Goal: Find specific page/section: Find specific page/section

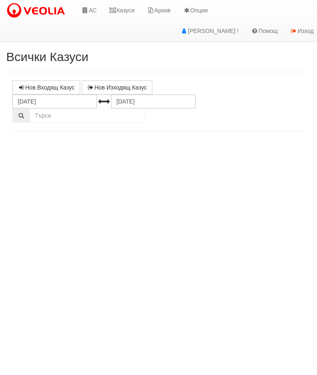
select select "10"
select select "1"
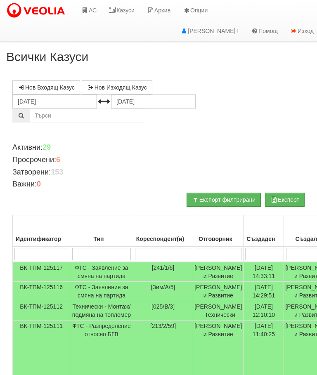
click at [116, 8] on icon at bounding box center [112, 10] width 7 height 6
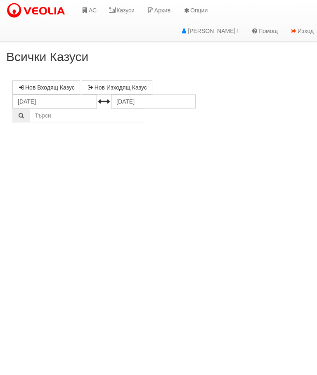
select select "10"
select select "1"
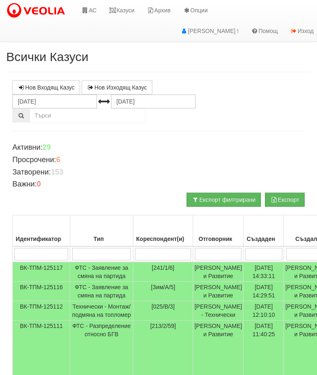
click at [120, 11] on link "Казуси" at bounding box center [122, 10] width 38 height 21
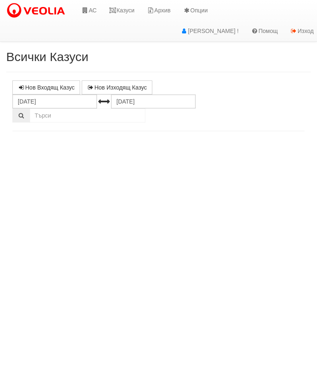
select select "10"
select select "1"
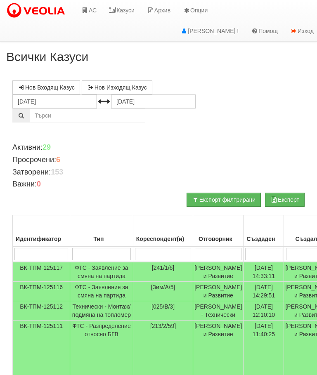
click at [117, 6] on link "Казуси" at bounding box center [122, 10] width 38 height 21
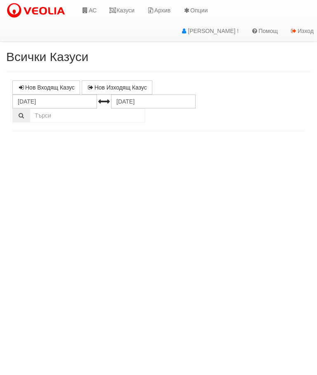
select select "10"
select select "1"
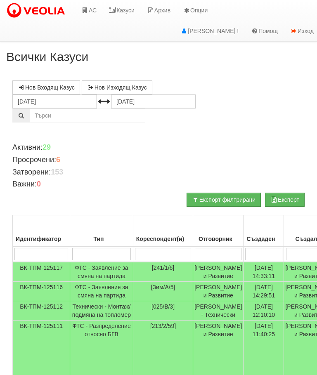
click at [125, 9] on link "Казуси" at bounding box center [122, 10] width 38 height 21
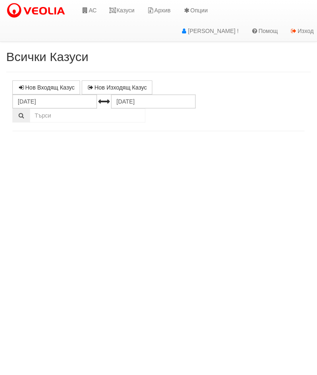
select select "10"
select select "1"
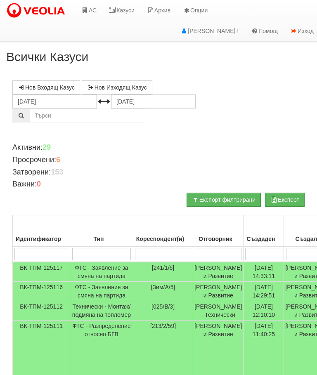
click at [124, 11] on link "Казуси" at bounding box center [122, 10] width 38 height 21
click at [121, 8] on link "Казуси" at bounding box center [122, 10] width 38 height 21
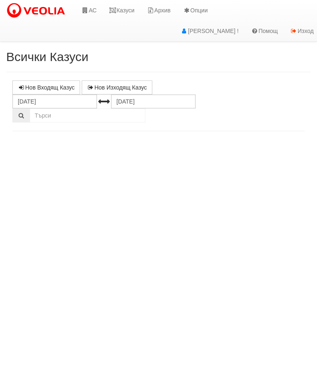
select select "10"
select select "1"
